Goal: Information Seeking & Learning: Learn about a topic

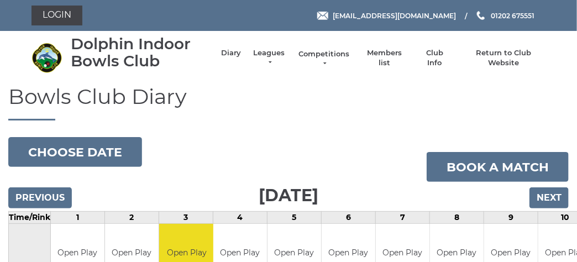
click at [324, 56] on link "Competitions" at bounding box center [324, 59] width 53 height 20
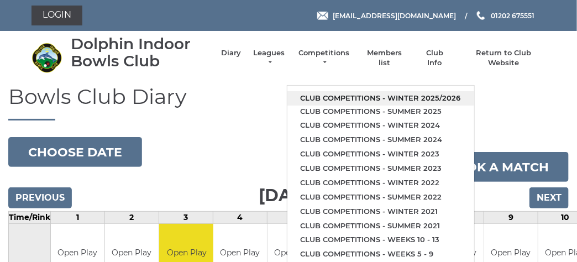
click at [334, 96] on link "Club competitions - Winter 2025/2026" at bounding box center [380, 98] width 187 height 14
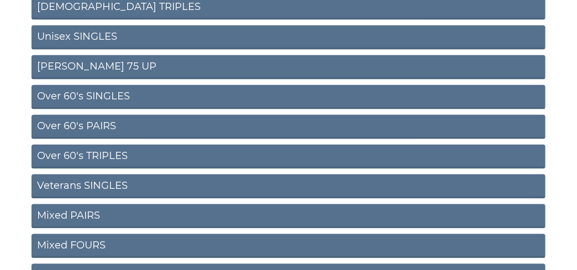
scroll to position [497, 0]
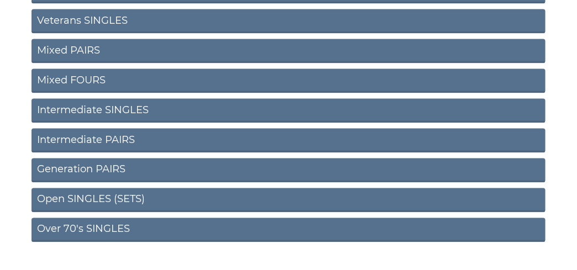
click at [124, 198] on link "Open SINGLES (SETS)" at bounding box center [288, 200] width 514 height 24
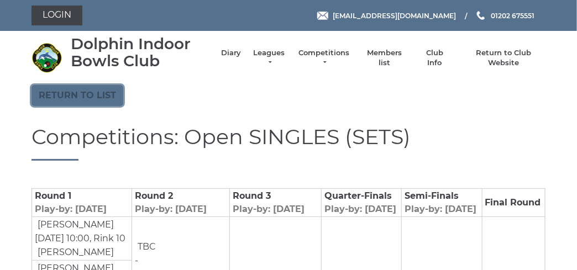
click at [102, 93] on link "Return to list" at bounding box center [77, 95] width 92 height 21
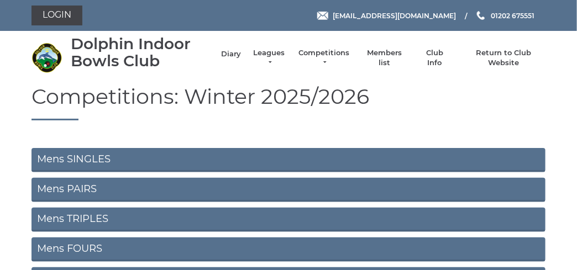
click at [222, 49] on link "Diary" at bounding box center [231, 54] width 20 height 10
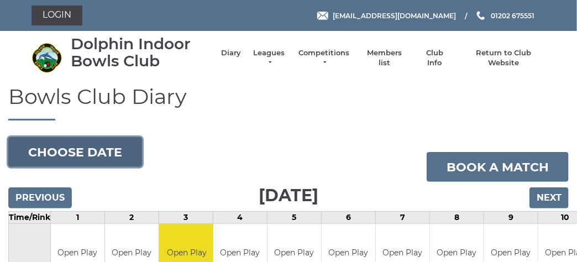
click at [108, 159] on button "Choose date" at bounding box center [75, 152] width 134 height 30
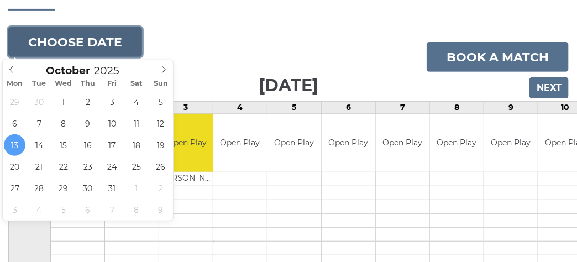
scroll to position [55, 0]
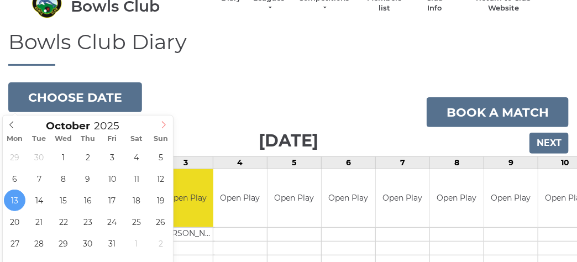
click at [168, 128] on span at bounding box center [164, 122] width 18 height 15
type input "2025-11-10"
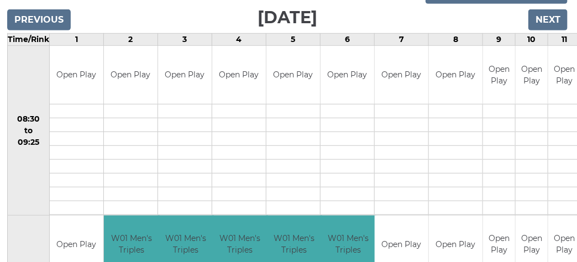
scroll to position [0, 1]
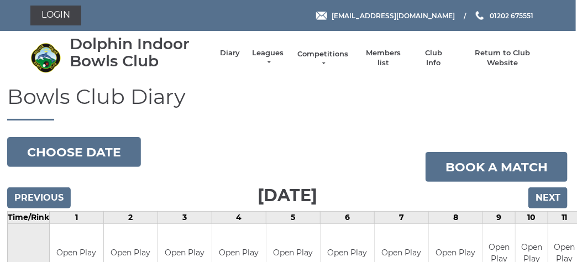
click at [304, 53] on link "Competitions" at bounding box center [323, 59] width 53 height 20
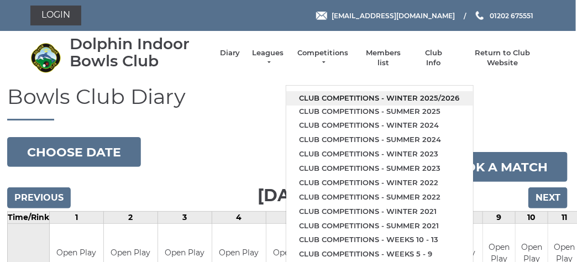
click at [326, 94] on link "Club competitions - Winter 2025/2026" at bounding box center [379, 98] width 187 height 14
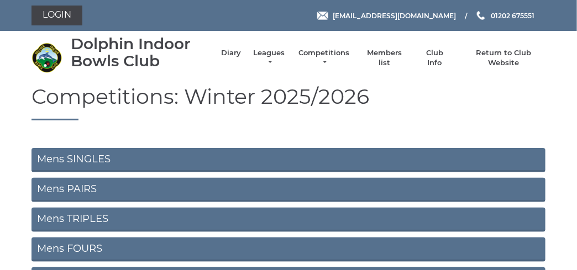
click at [102, 163] on link "Mens SINGLES" at bounding box center [288, 160] width 514 height 24
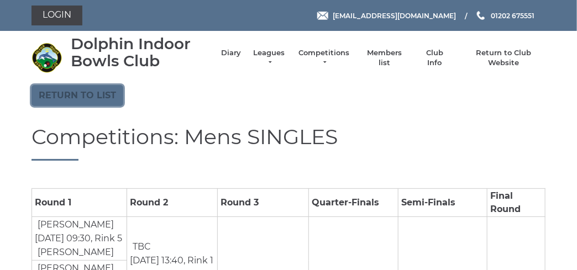
click at [94, 96] on link "Return to list" at bounding box center [77, 95] width 92 height 21
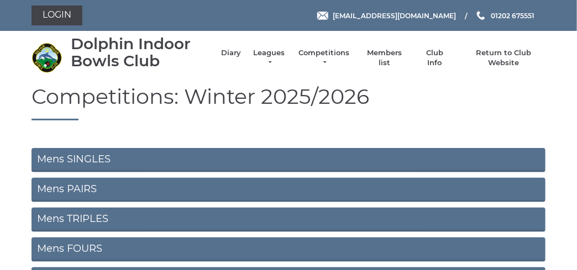
scroll to position [55, 0]
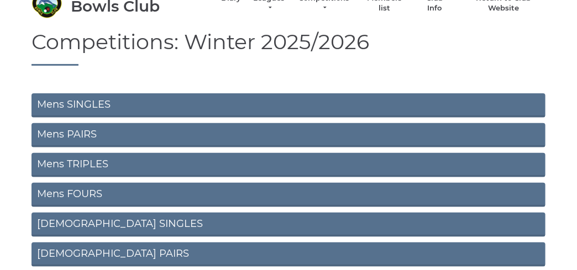
click at [94, 134] on link "Mens PAIRS" at bounding box center [288, 135] width 514 height 24
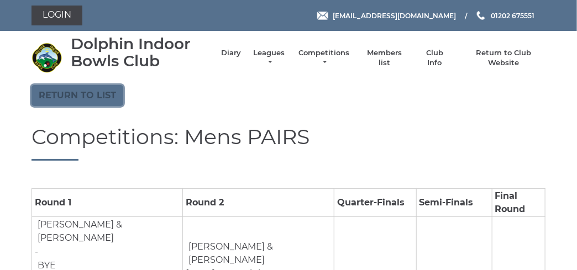
click at [59, 91] on link "Return to list" at bounding box center [77, 95] width 92 height 21
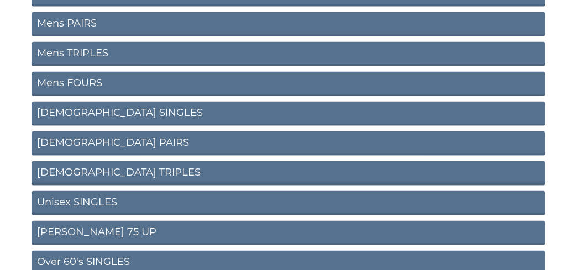
scroll to position [220, 0]
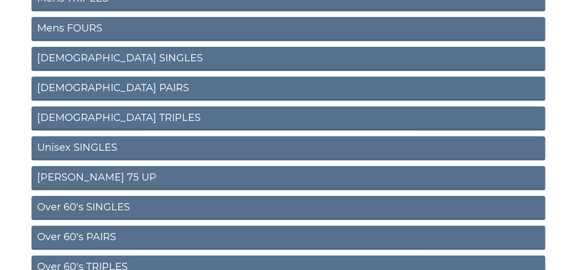
click at [117, 152] on link "Unisex SINGLES" at bounding box center [288, 148] width 514 height 24
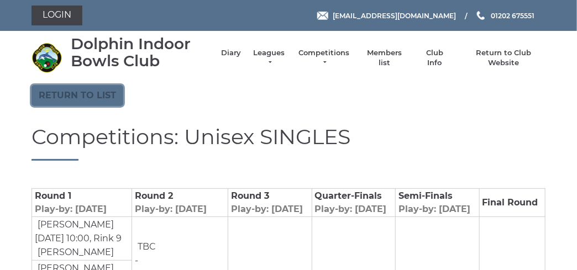
click at [81, 89] on link "Return to list" at bounding box center [77, 95] width 92 height 21
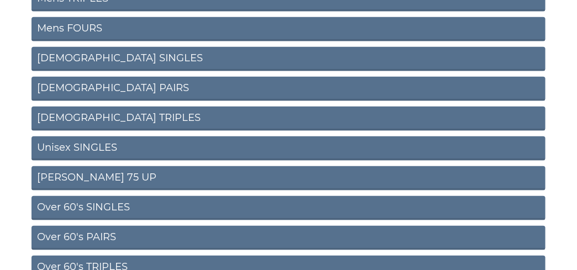
scroll to position [276, 0]
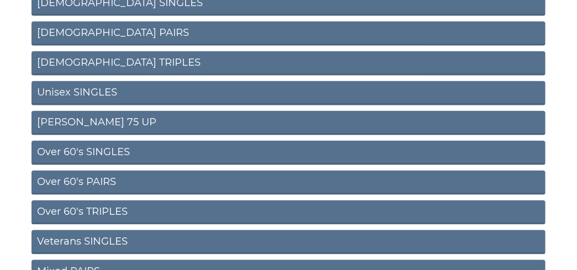
click at [98, 129] on link "Ron Jeffery 75 UP" at bounding box center [288, 123] width 514 height 24
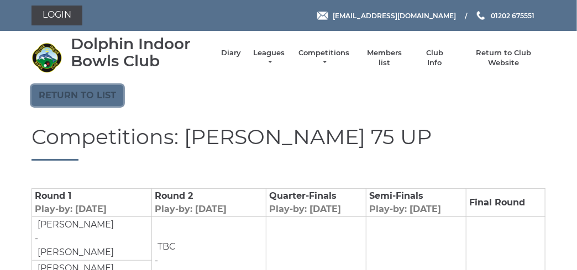
click at [82, 94] on link "Return to list" at bounding box center [77, 95] width 92 height 21
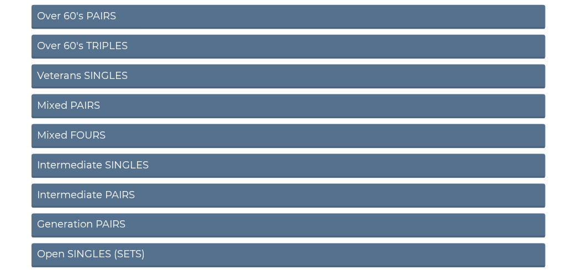
scroll to position [497, 0]
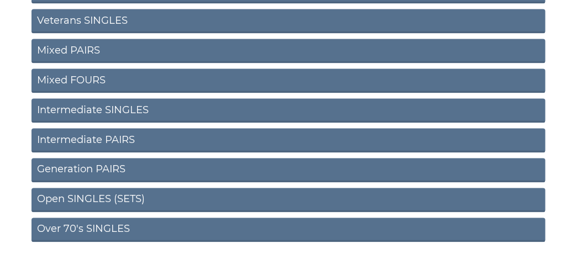
click at [94, 143] on link "Intermediate PAIRS" at bounding box center [288, 141] width 514 height 24
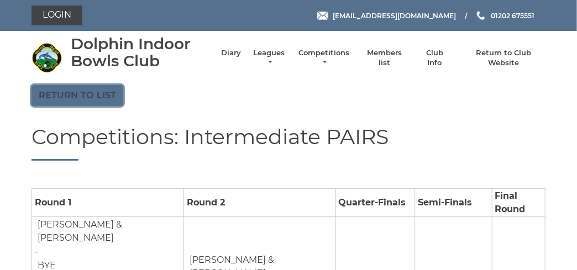
click at [86, 97] on link "Return to list" at bounding box center [77, 95] width 92 height 21
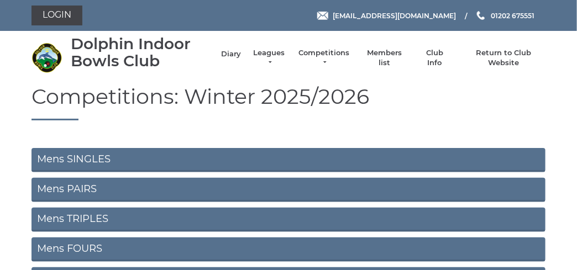
click at [225, 54] on link "Diary" at bounding box center [231, 54] width 20 height 10
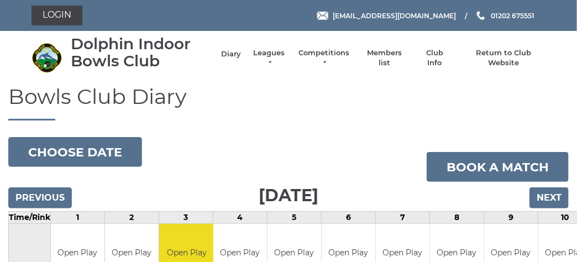
click at [226, 52] on link "Diary" at bounding box center [231, 54] width 20 height 10
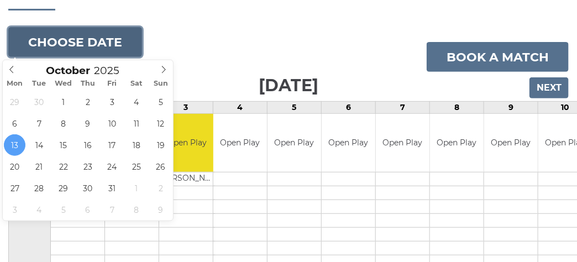
click at [89, 48] on button "Choose date" at bounding box center [75, 42] width 134 height 30
type input "2025-10-28"
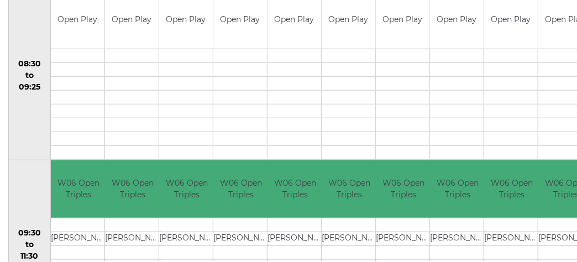
scroll to position [12, 0]
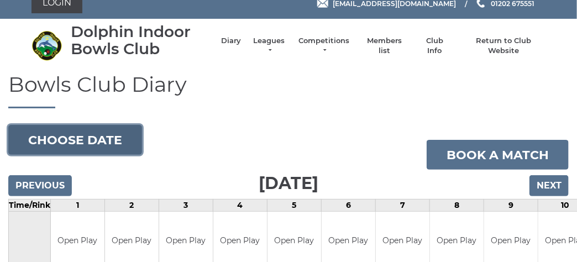
click at [68, 138] on button "Choose date" at bounding box center [75, 140] width 134 height 30
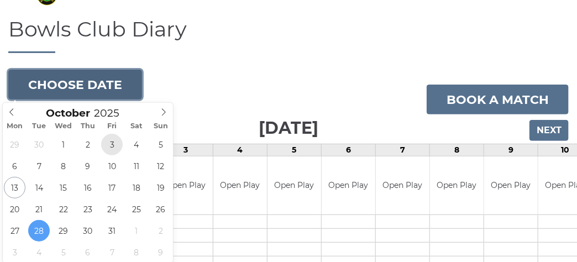
scroll to position [123, 0]
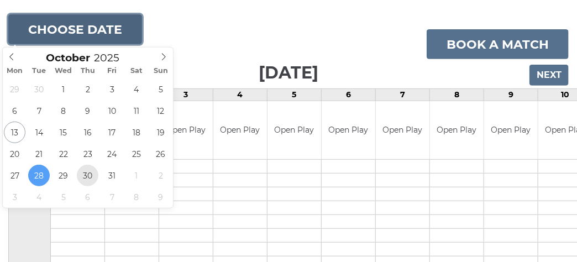
type input "2025-10-30"
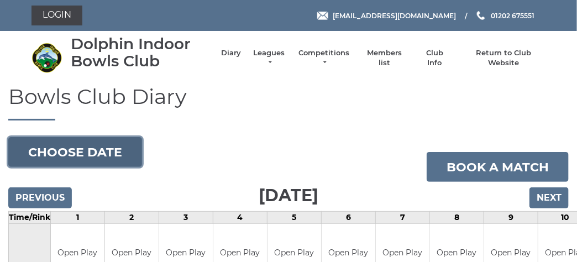
click at [95, 159] on button "Choose date" at bounding box center [75, 152] width 134 height 30
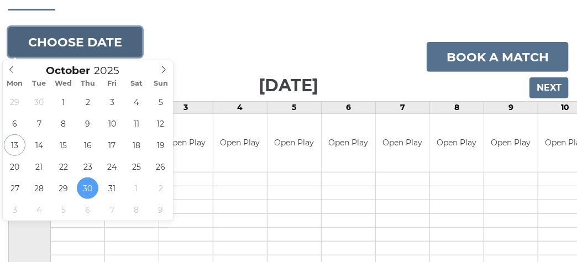
scroll to position [166, 0]
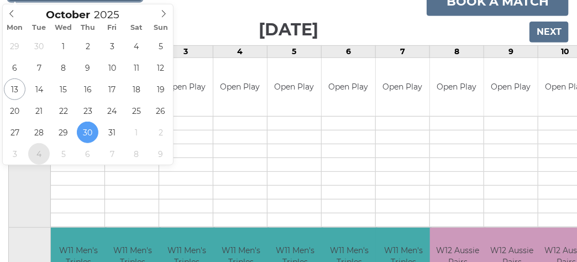
type input "[DATE]"
